Goal: Transaction & Acquisition: Purchase product/service

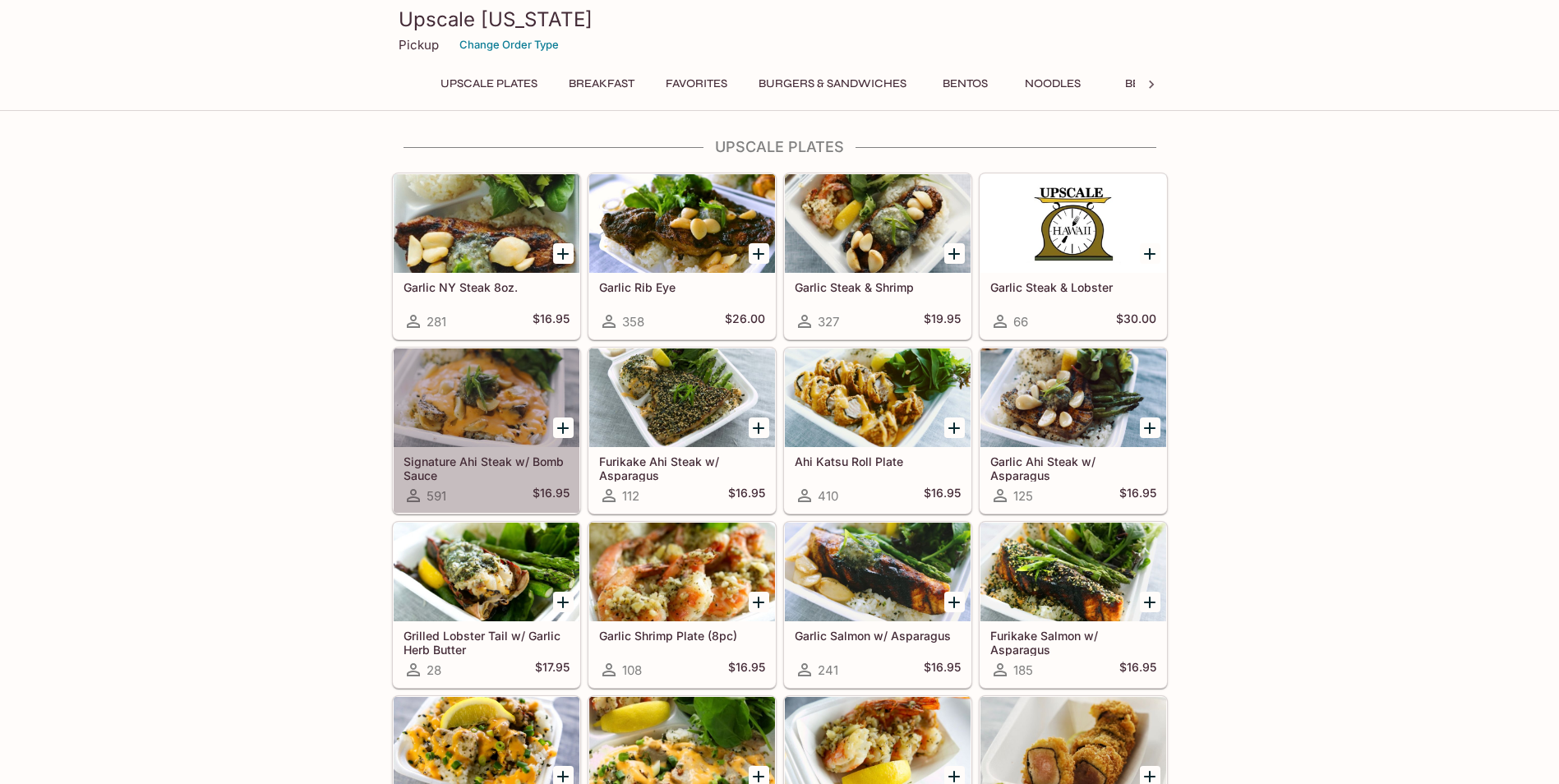
click at [525, 440] on div at bounding box center [486, 398] width 186 height 99
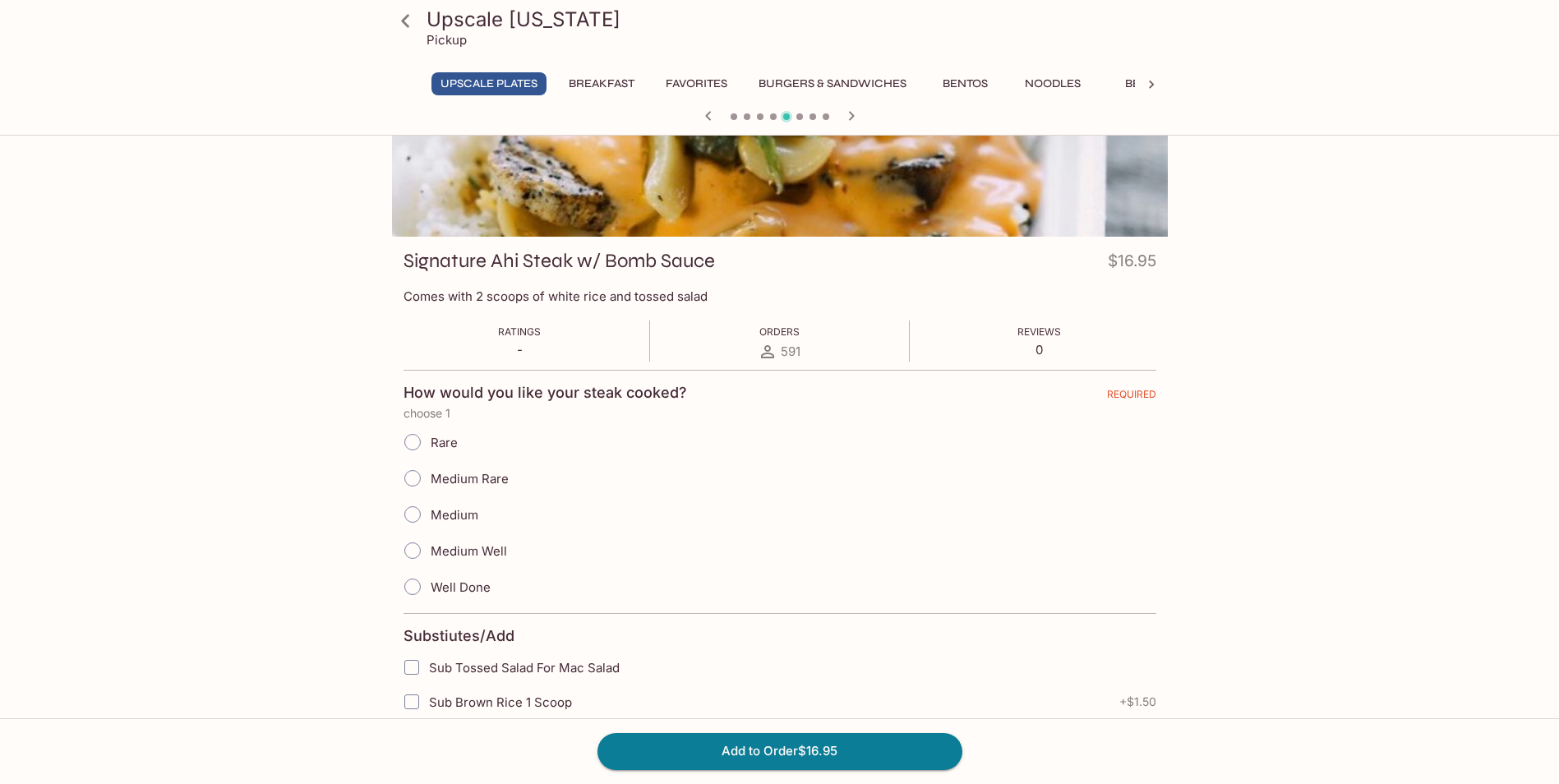
scroll to position [165, 0]
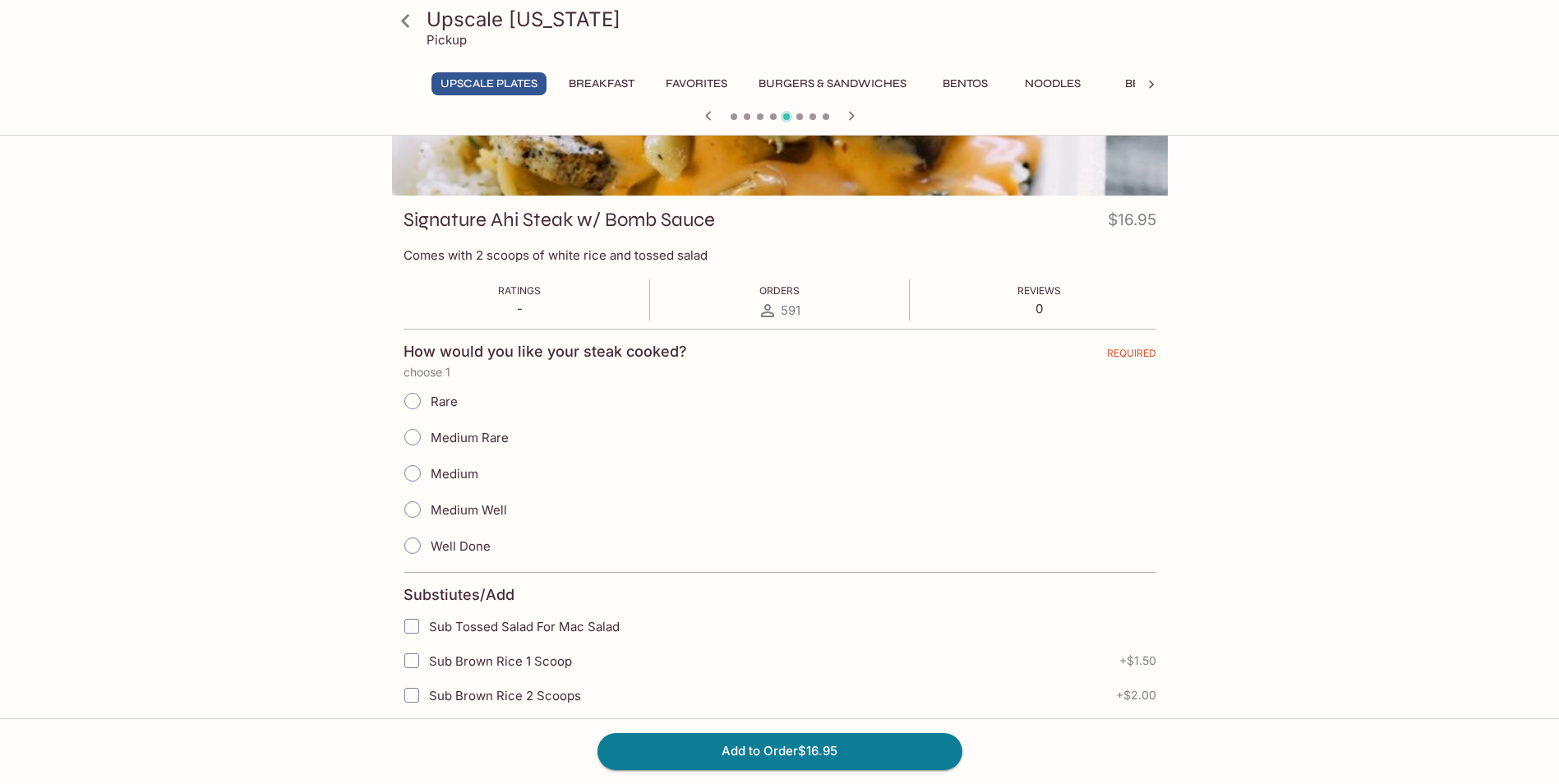
click at [470, 544] on span "Well Done" at bounding box center [460, 546] width 60 height 16
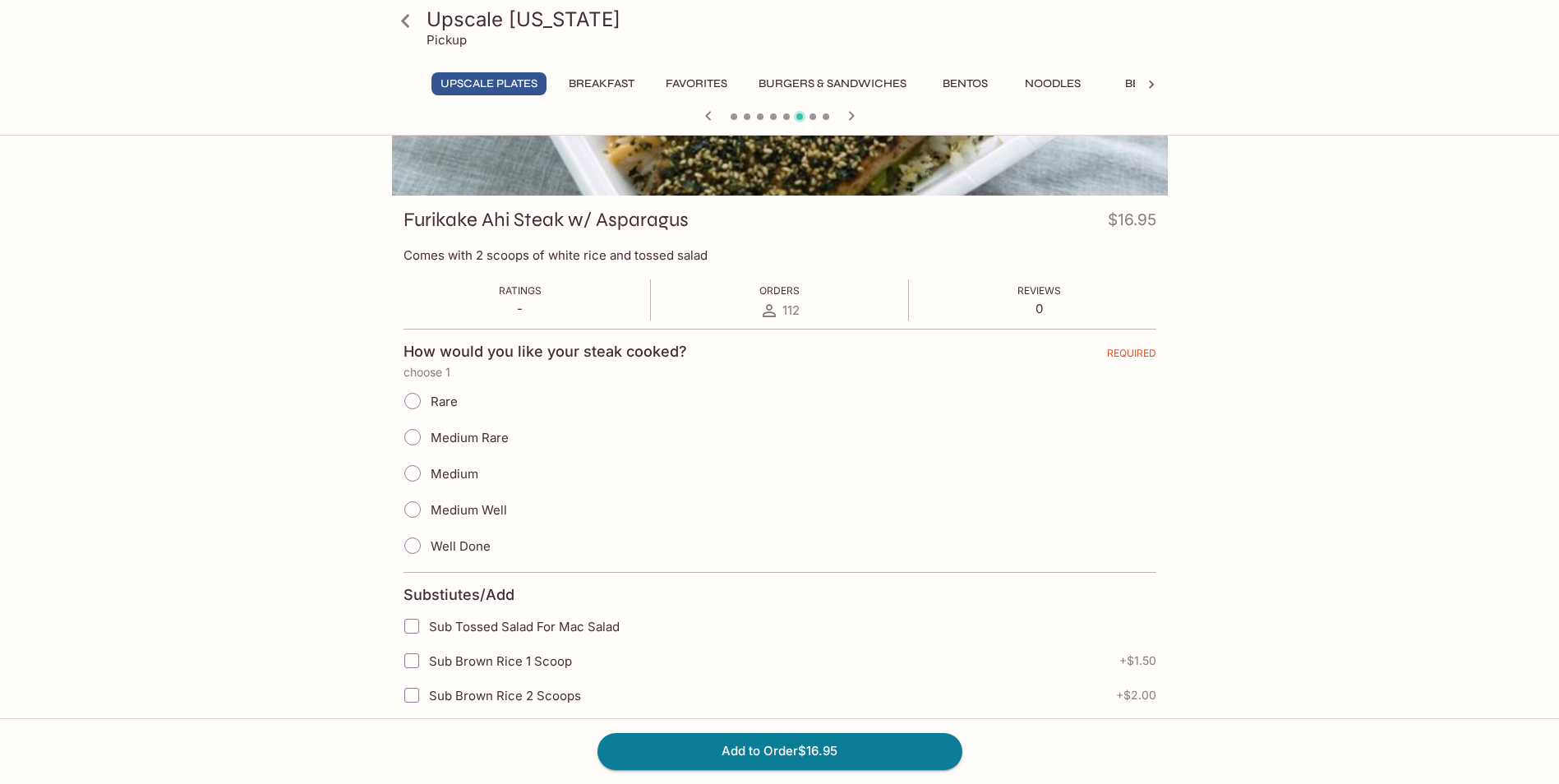
click at [441, 546] on span "Well Done" at bounding box center [460, 546] width 60 height 16
click at [430, 546] on input "Well Done" at bounding box center [412, 545] width 34 height 34
radio input "true"
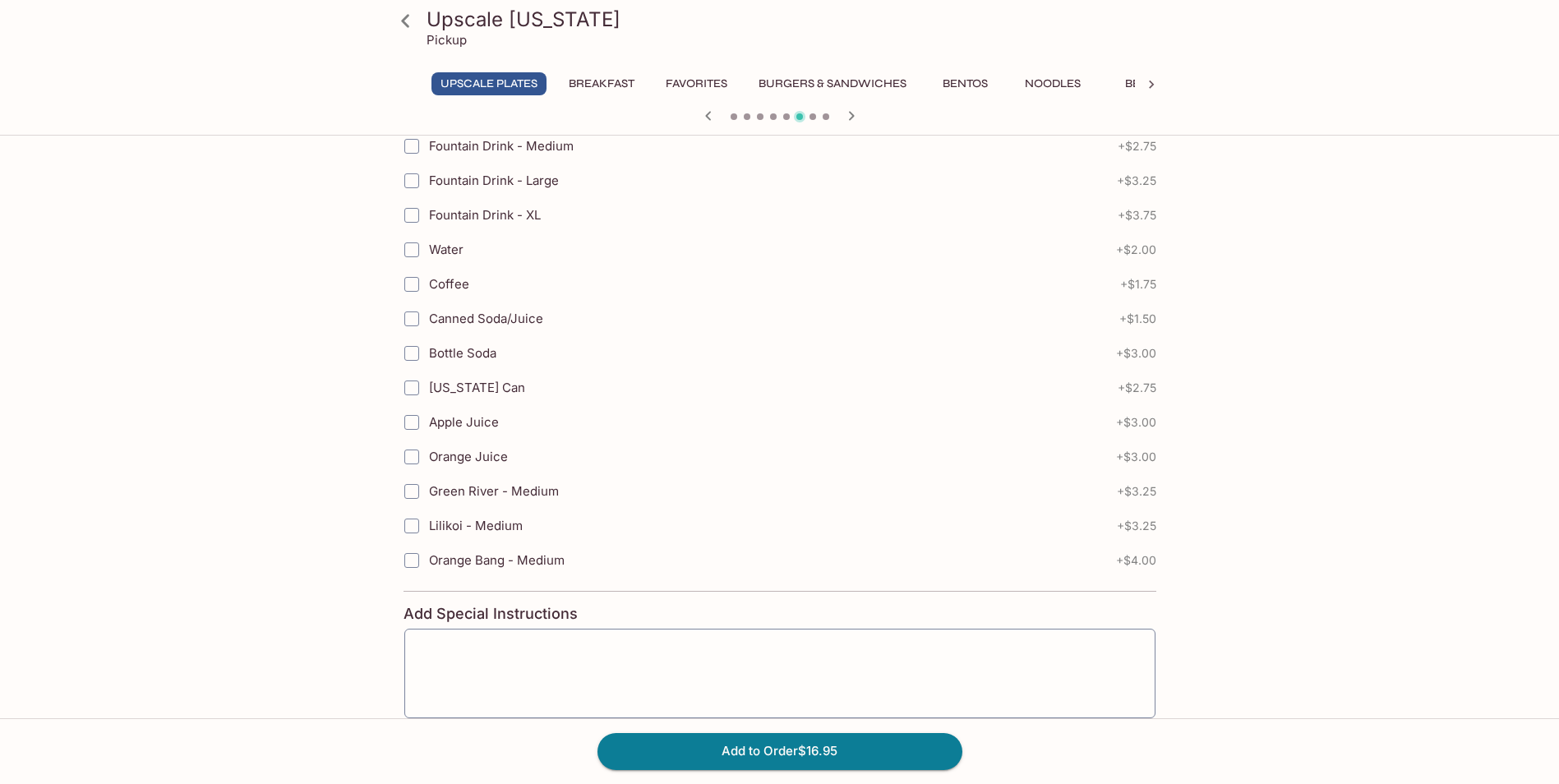
scroll to position [986, 0]
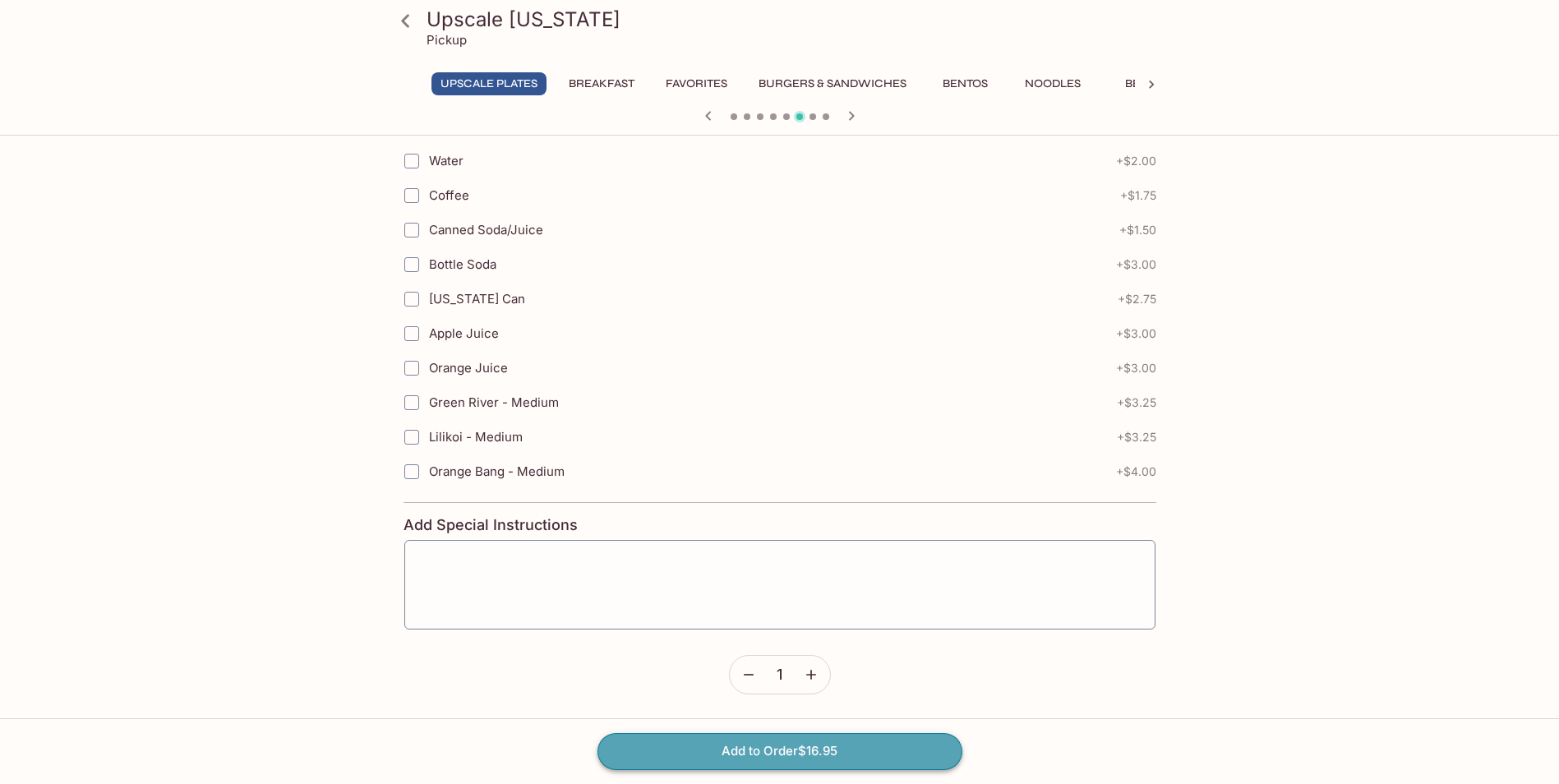
click at [806, 743] on button "Add to Order $16.95" at bounding box center [780, 751] width 365 height 36
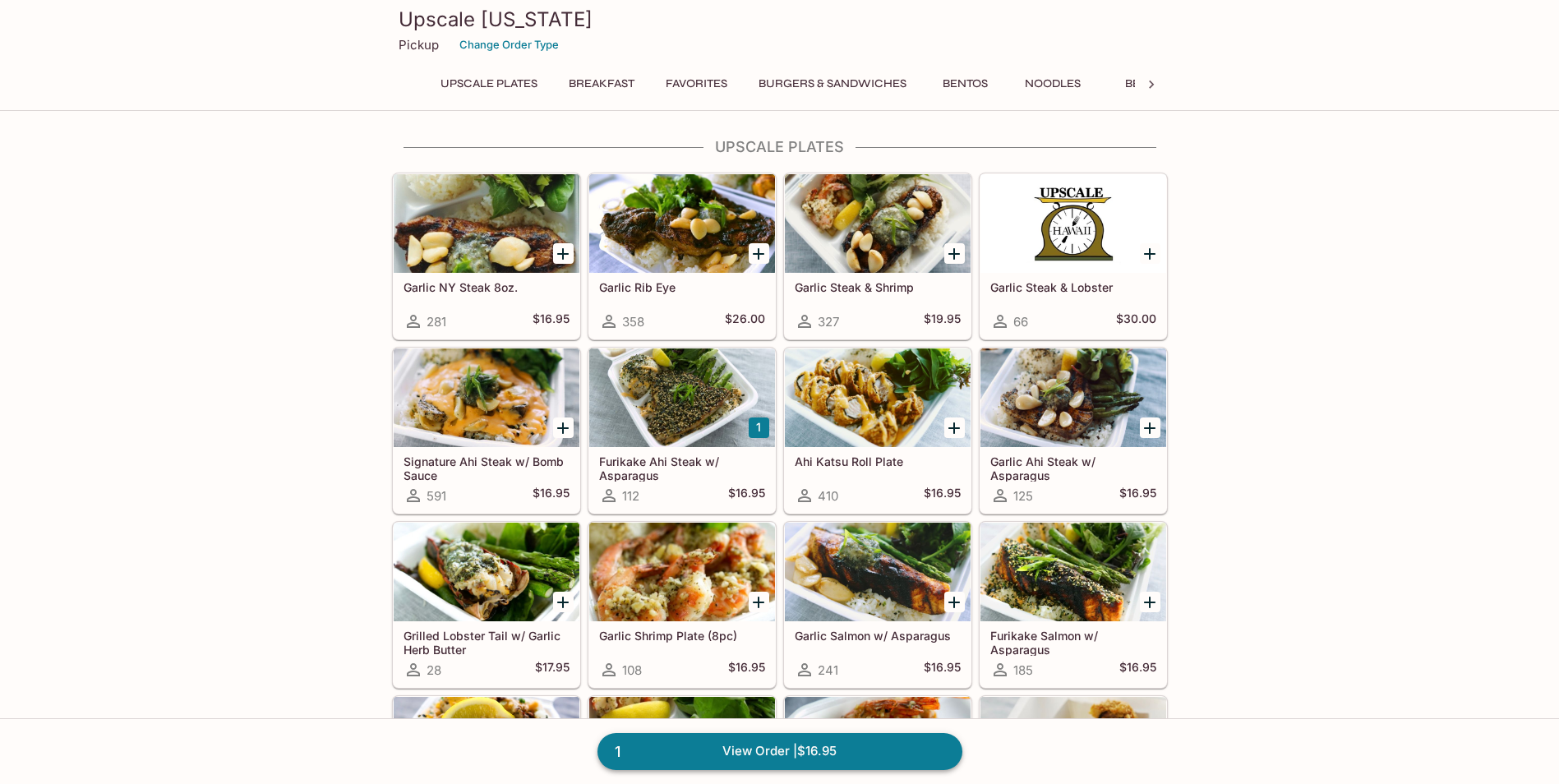
click at [912, 738] on link "1 View Order | $16.95" at bounding box center [780, 751] width 365 height 36
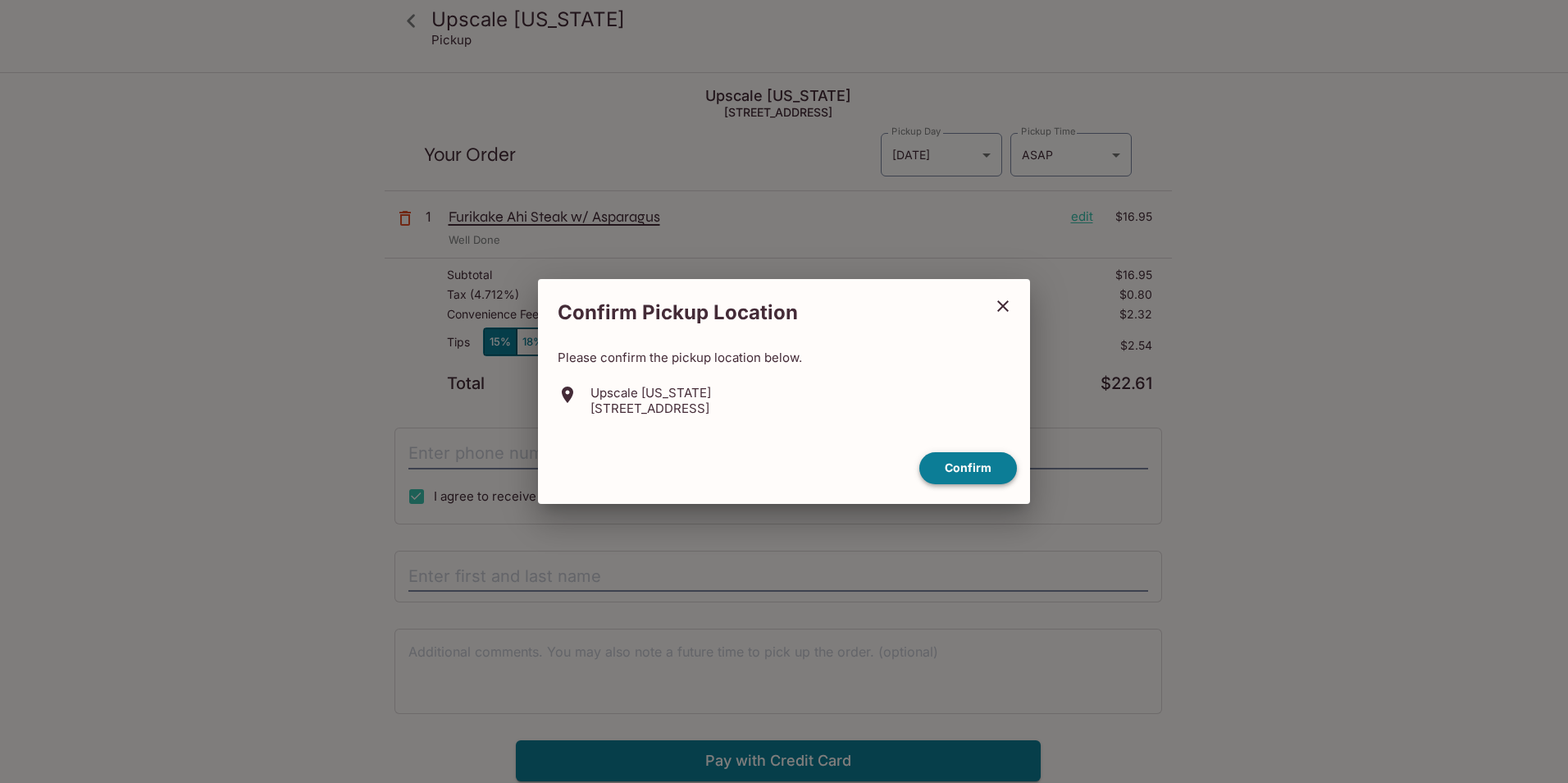
click at [1003, 468] on button "Confirm" at bounding box center [967, 468] width 97 height 32
